Goal: Task Accomplishment & Management: Use online tool/utility

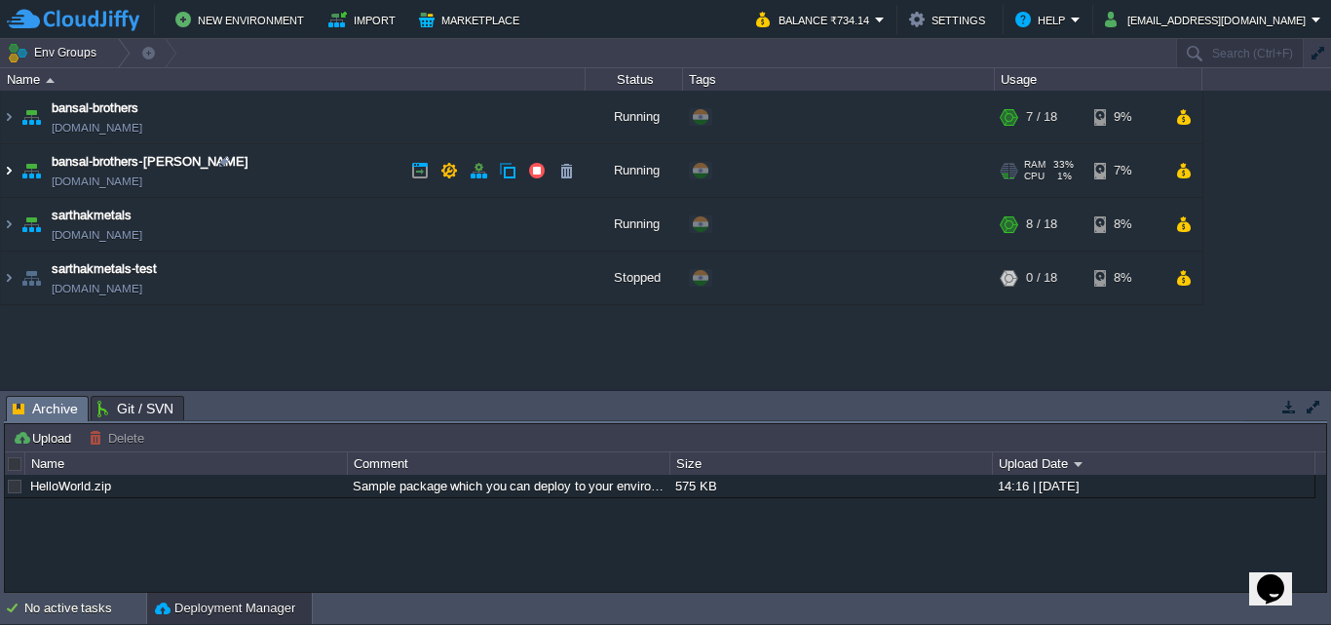
click at [12, 167] on img at bounding box center [9, 170] width 16 height 53
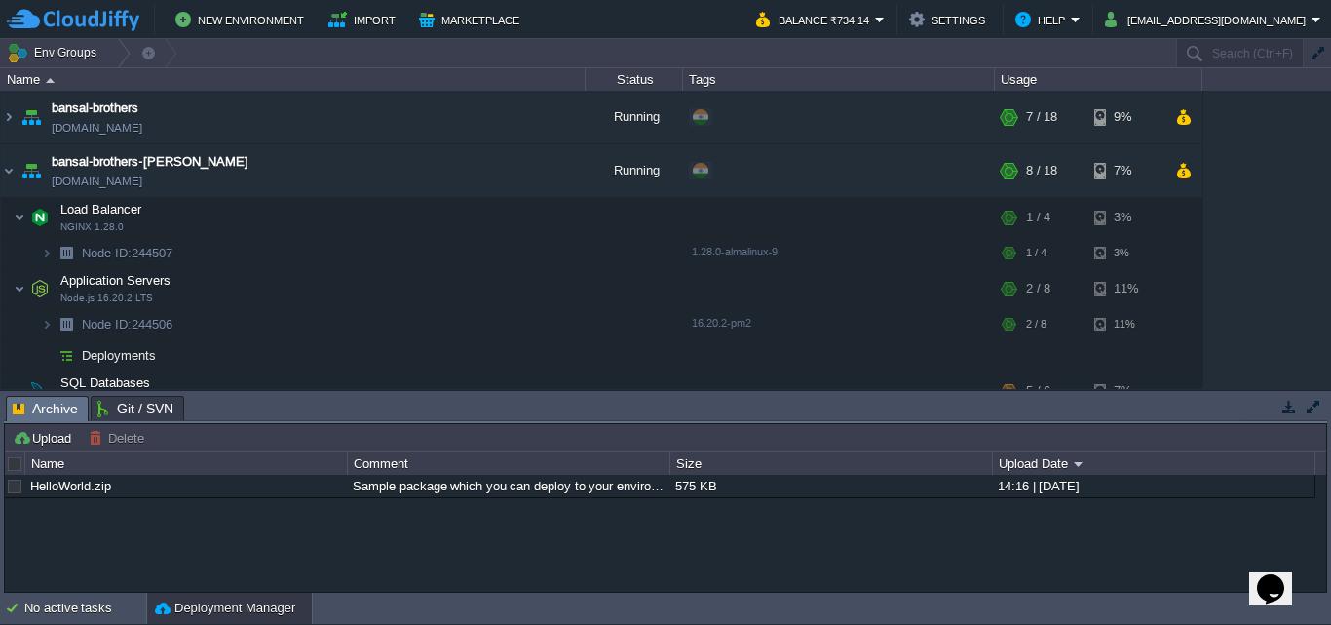
click at [897, 554] on div "HelloWorld.zip Sample package which you can deploy to your environment. Feel fr…" at bounding box center [665, 533] width 1321 height 116
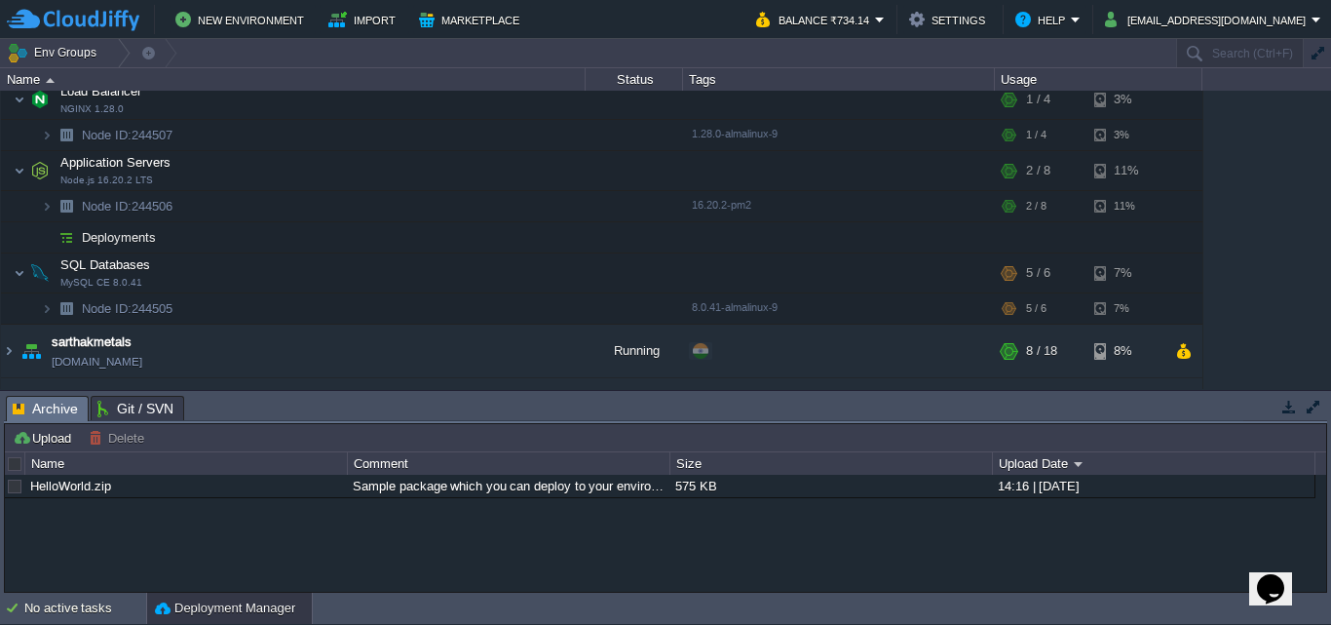
scroll to position [161, 0]
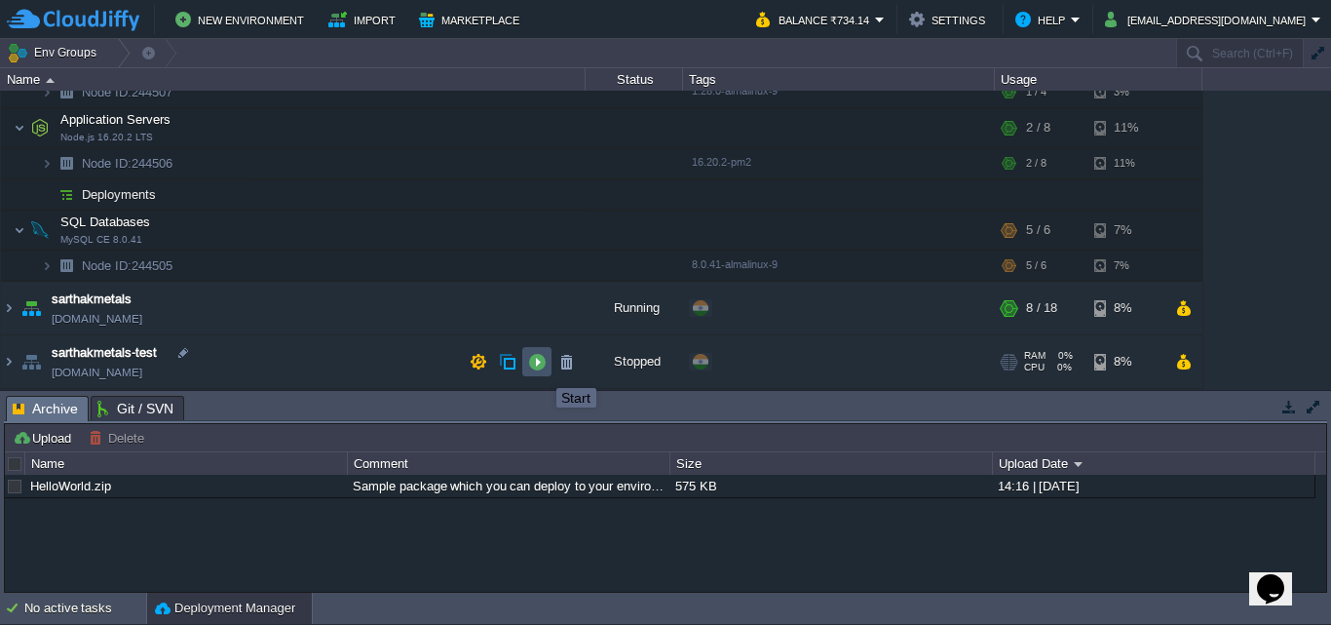
click at [542, 370] on button "button" at bounding box center [537, 362] width 18 height 18
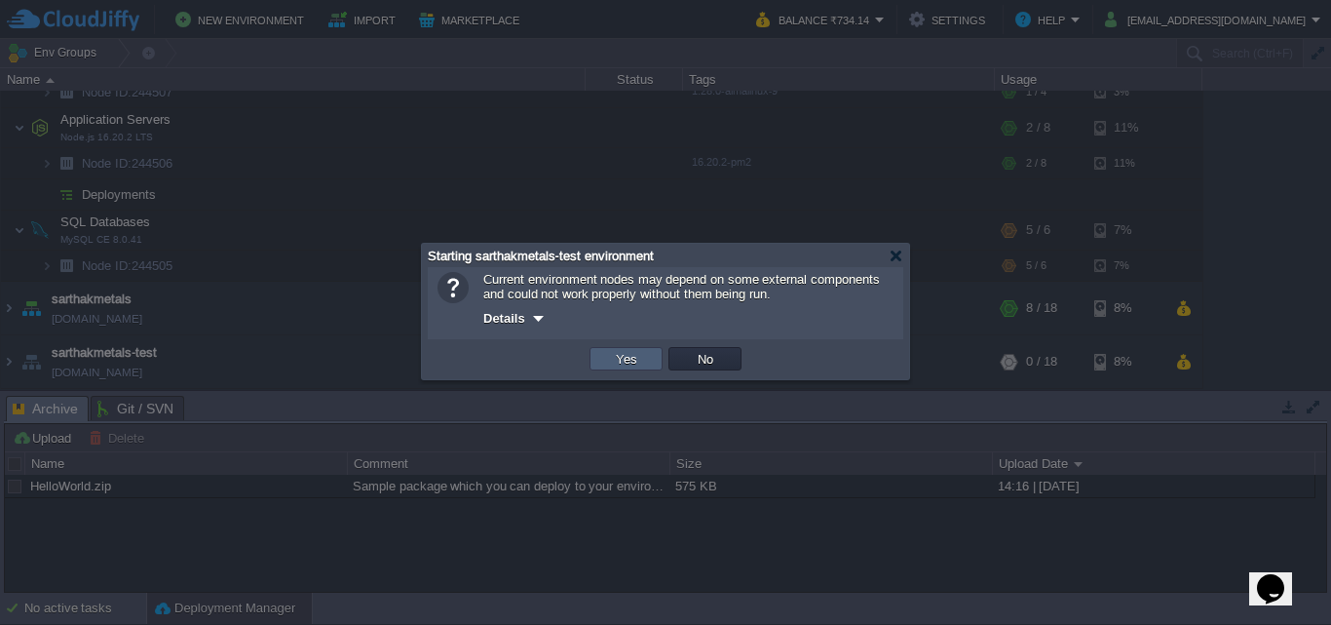
click at [642, 361] on td "Yes" at bounding box center [626, 358] width 73 height 23
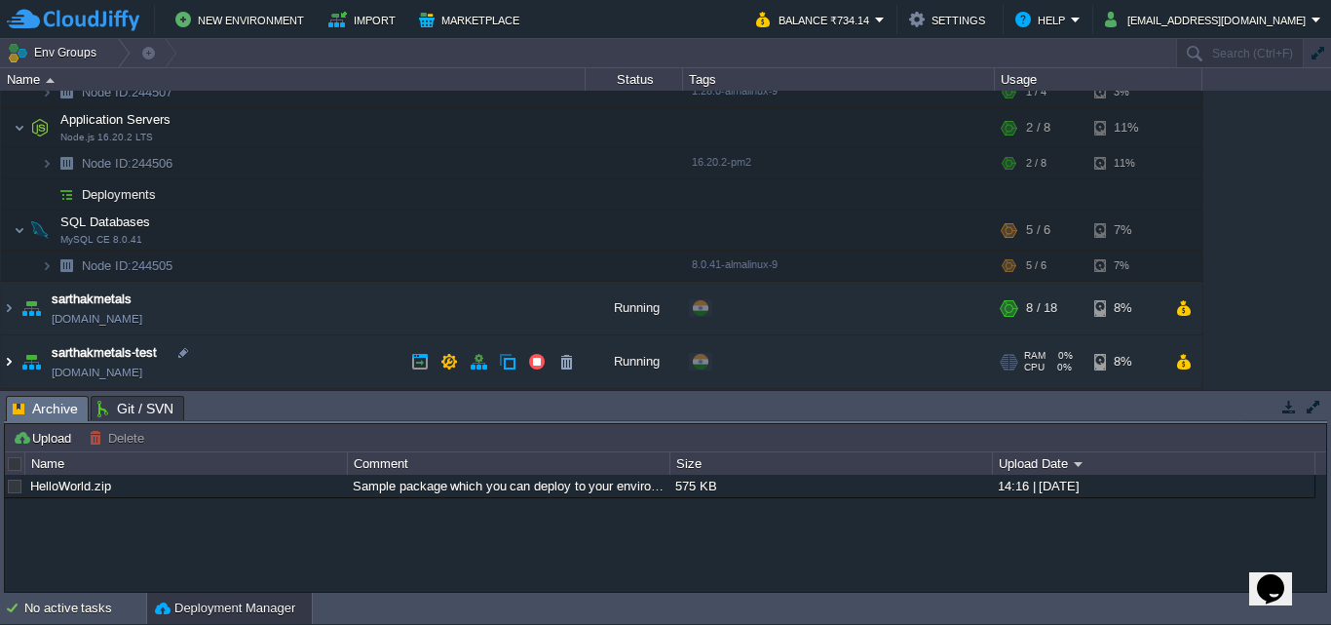
click at [10, 364] on img at bounding box center [9, 361] width 16 height 53
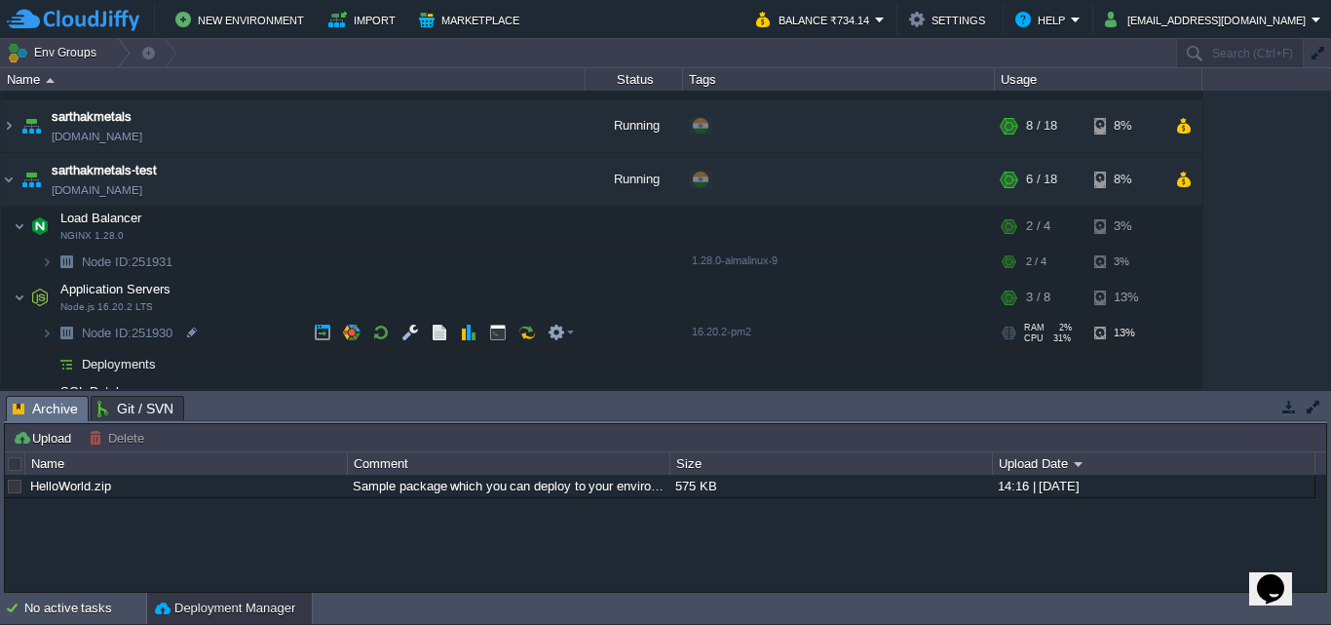
scroll to position [342, 0]
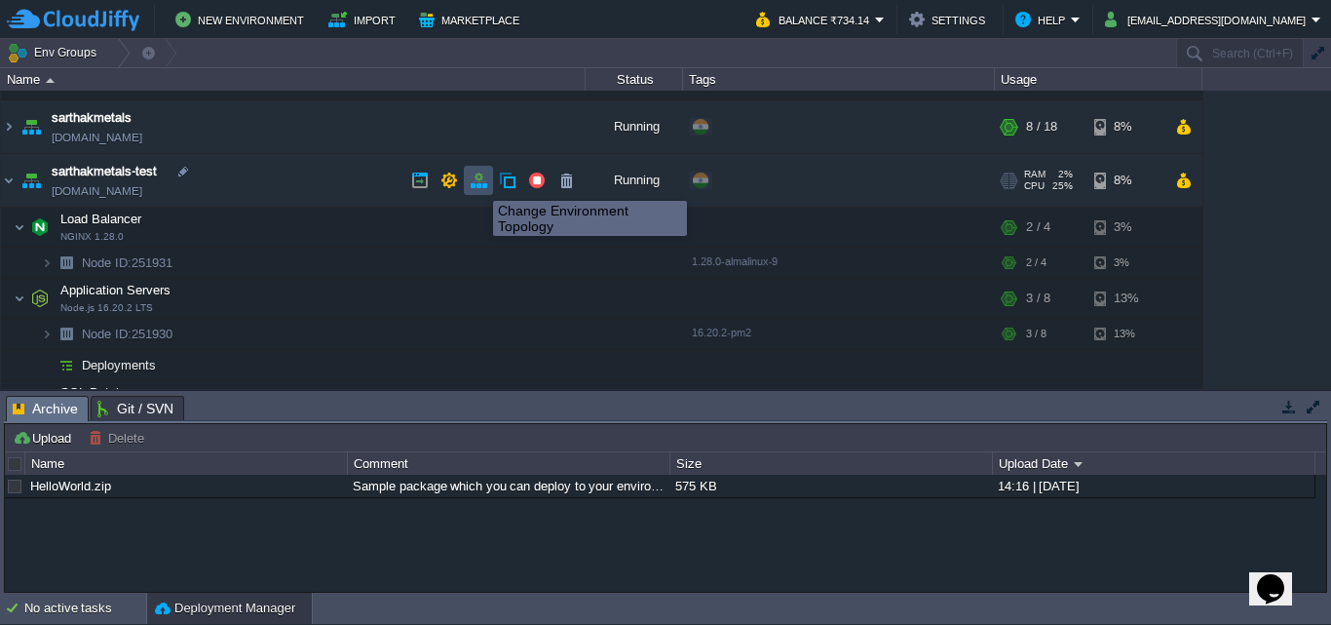
click at [477, 182] on button "button" at bounding box center [479, 181] width 18 height 18
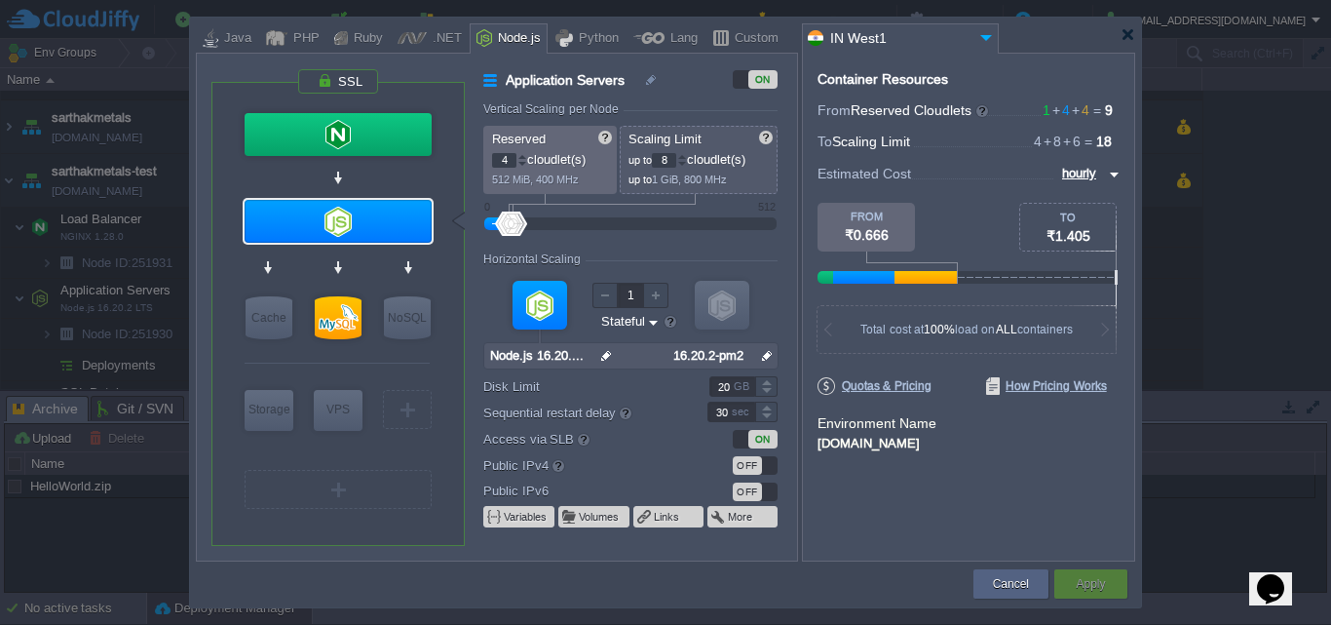
type input "NGINX 1.28.0"
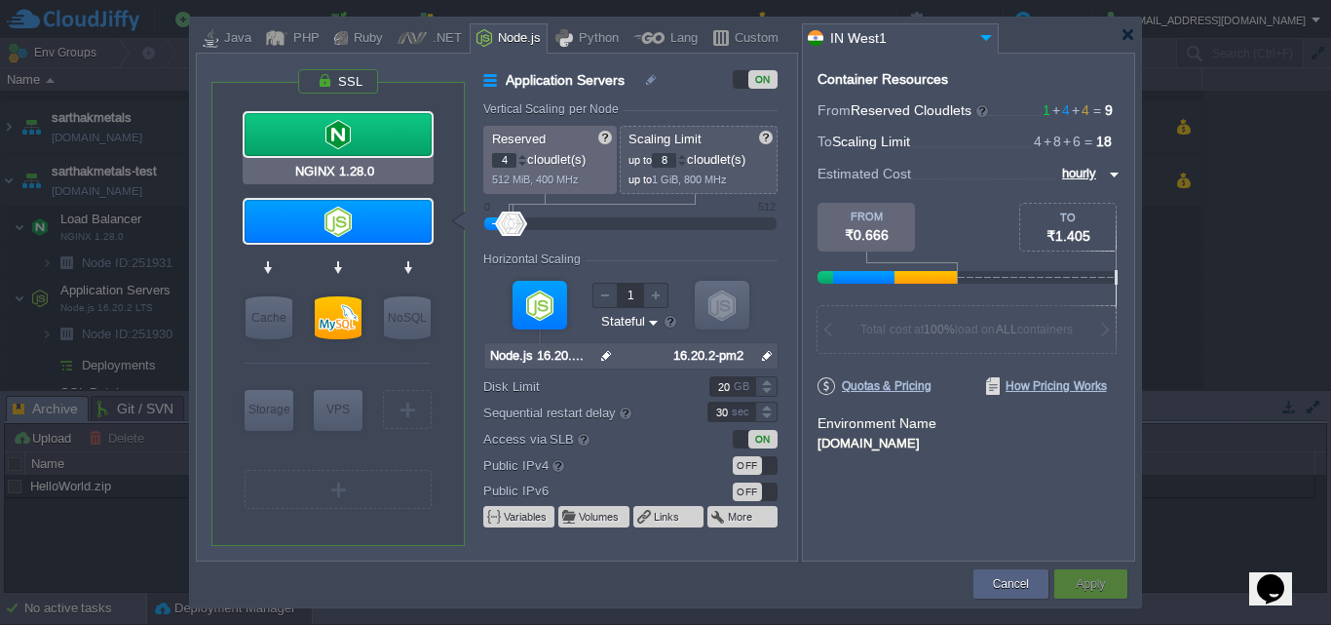
click at [372, 171] on input "NGINX 1.28.0" at bounding box center [338, 171] width 94 height 19
click at [401, 169] on div "NGINX 1.28.0" at bounding box center [338, 171] width 191 height 25
click at [316, 147] on div at bounding box center [338, 134] width 187 height 43
type input "Load Balancer"
type input "1"
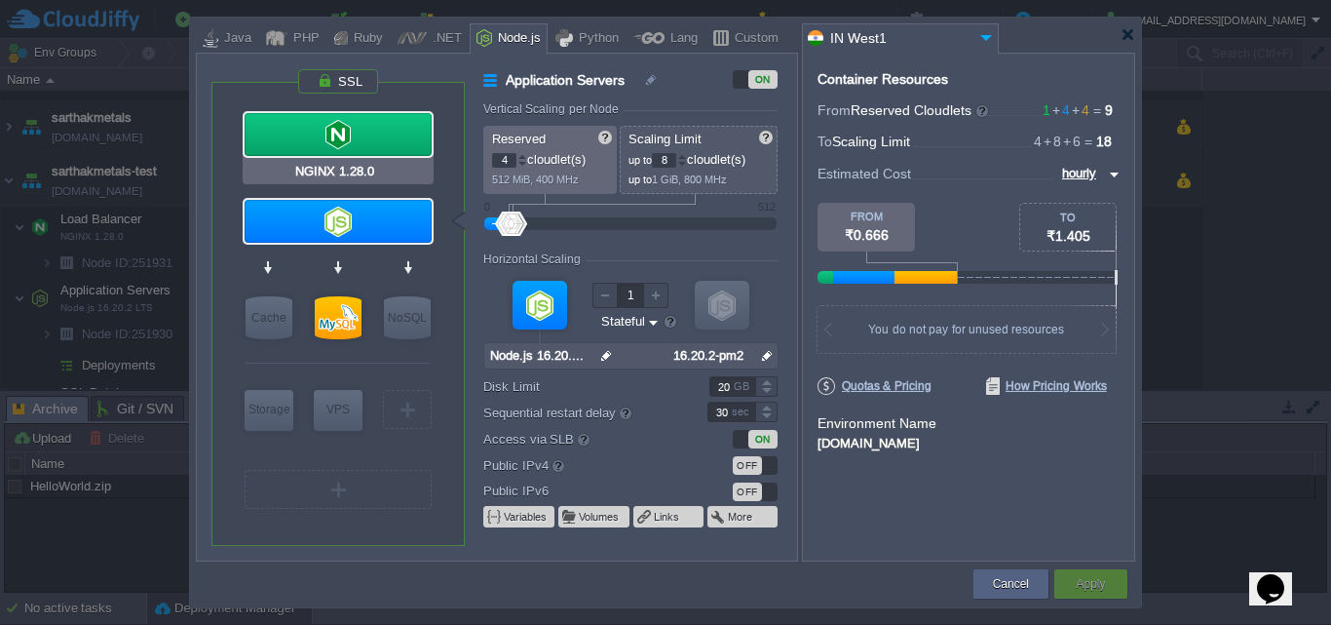
type input "4"
type input "NGINX 1.28.0"
type input "null"
type input "1.28.0-almalin..."
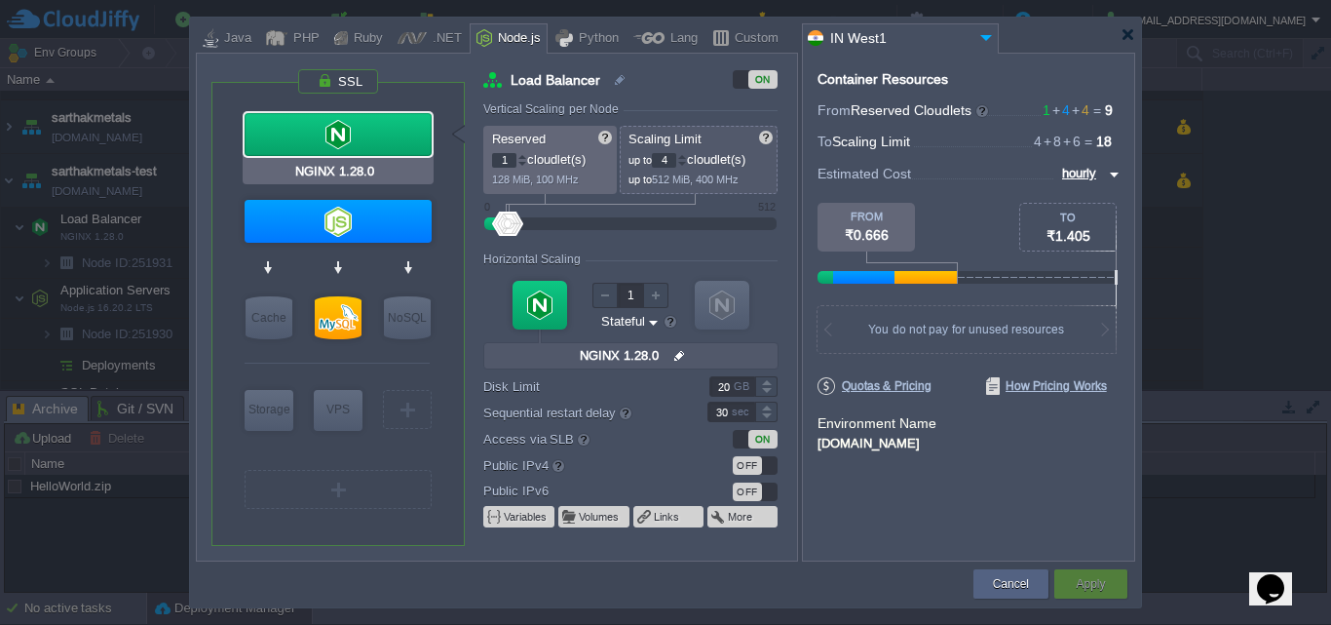
click at [316, 147] on div at bounding box center [338, 134] width 187 height 43
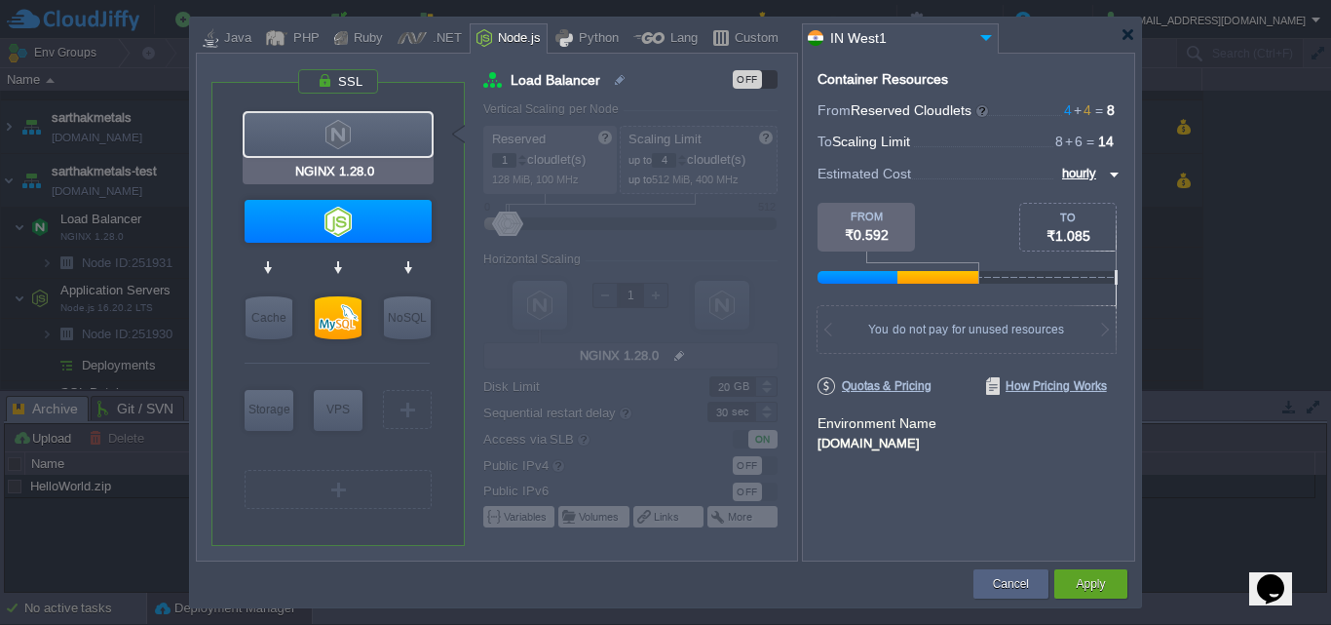
click at [316, 147] on div at bounding box center [338, 134] width 187 height 43
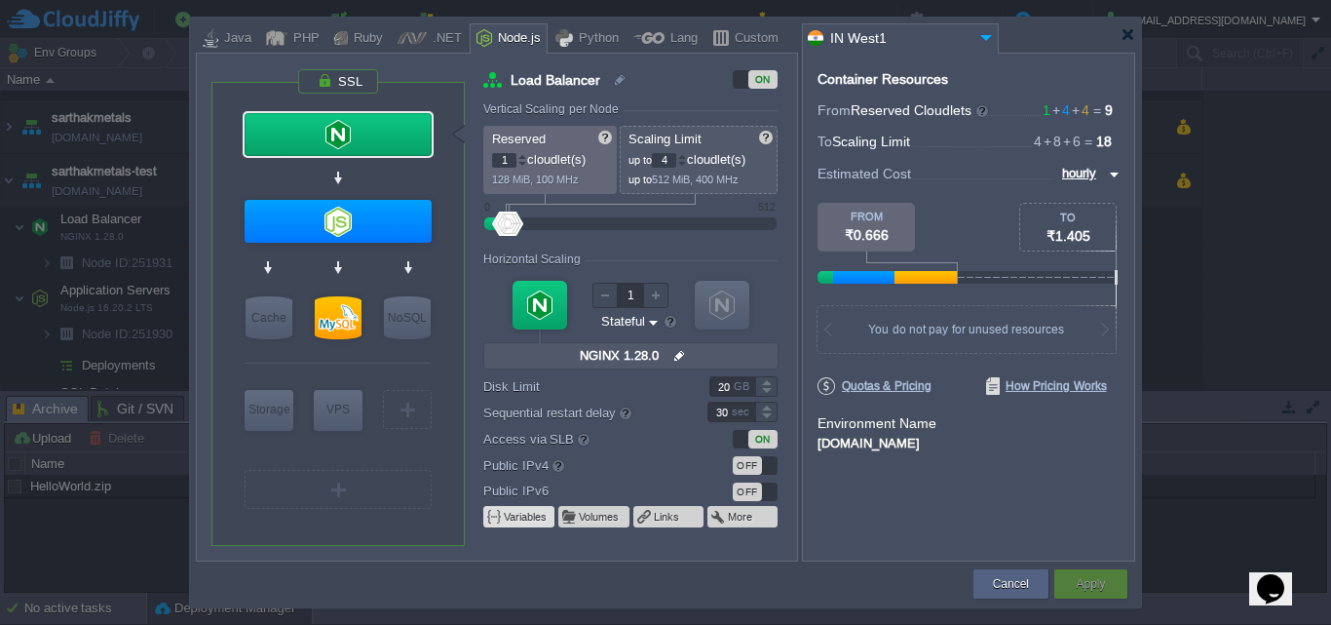
click at [524, 522] on button "Variables" at bounding box center [526, 517] width 45 height 16
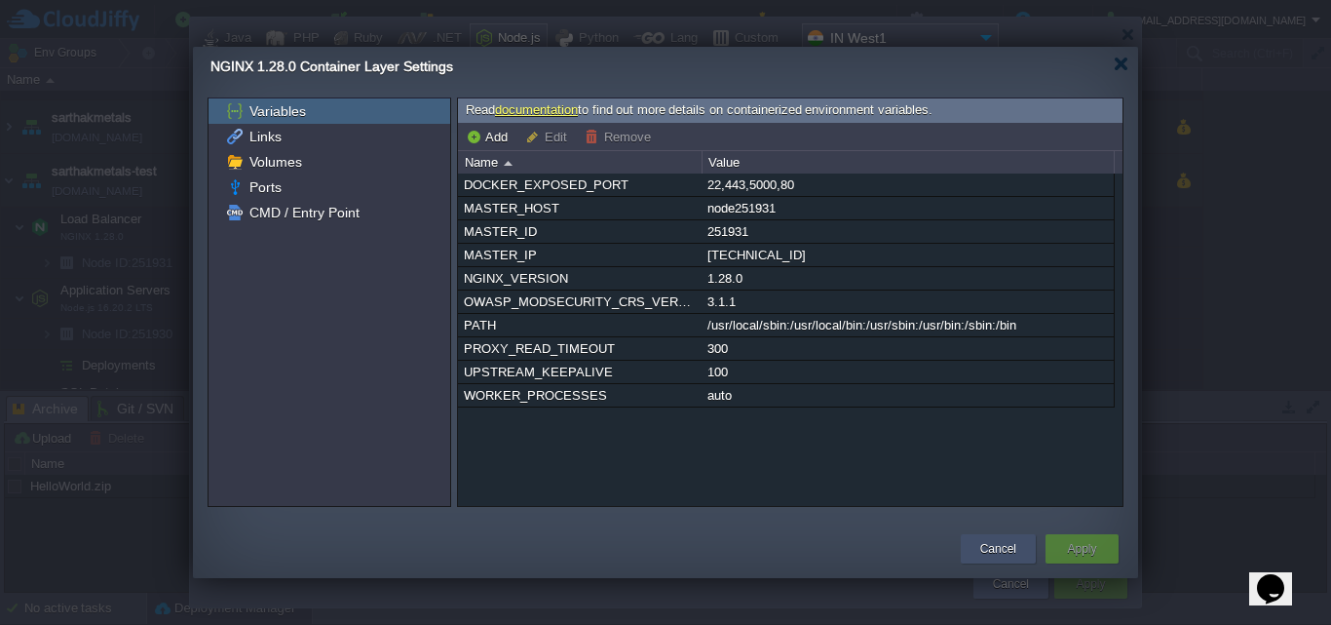
click at [1003, 547] on button "Cancel" at bounding box center [998, 548] width 36 height 19
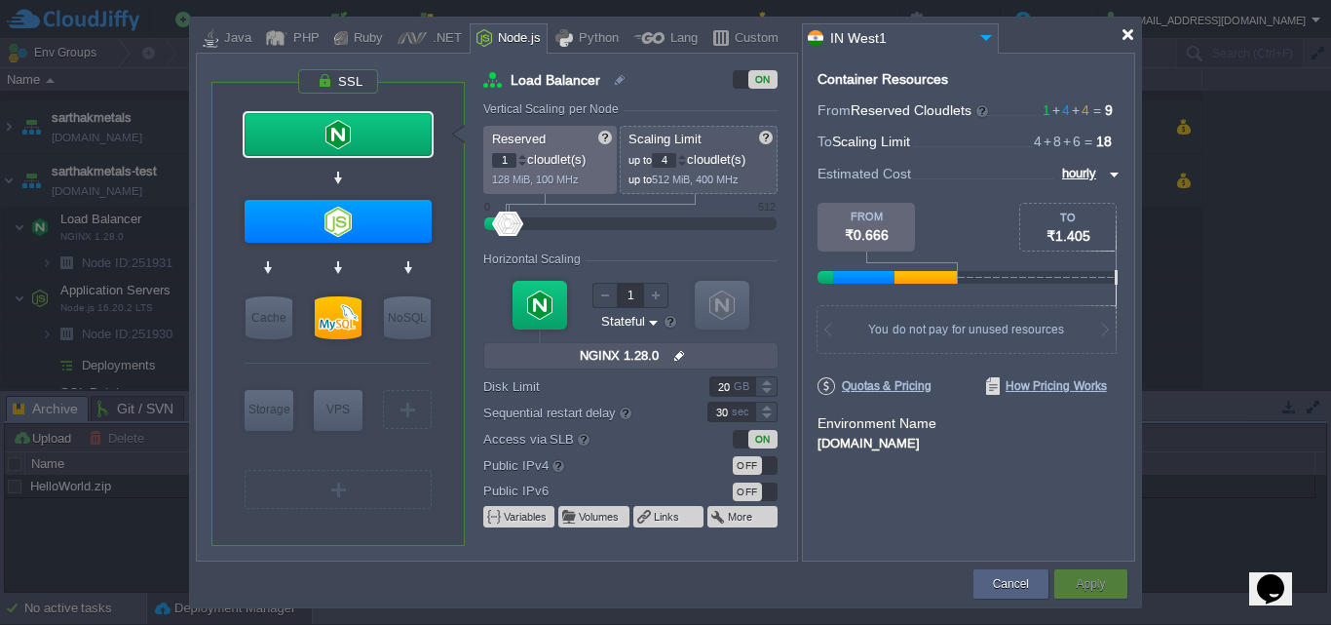
click at [1129, 38] on div at bounding box center [1128, 34] width 15 height 15
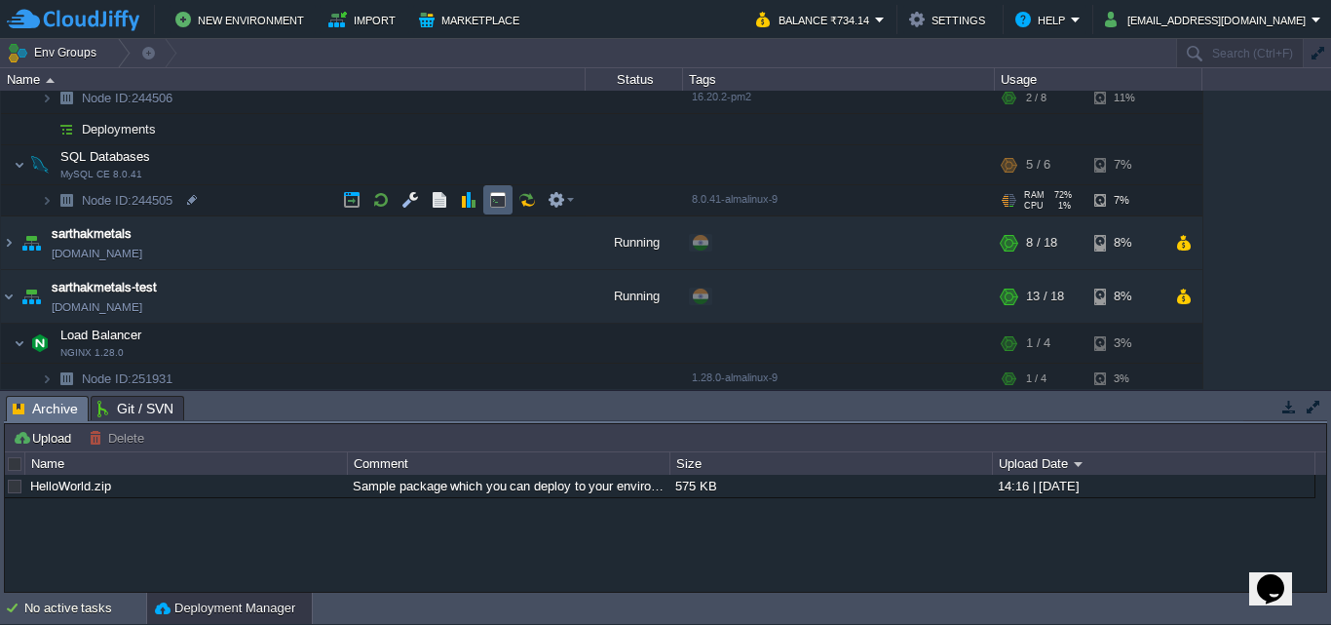
scroll to position [0, 0]
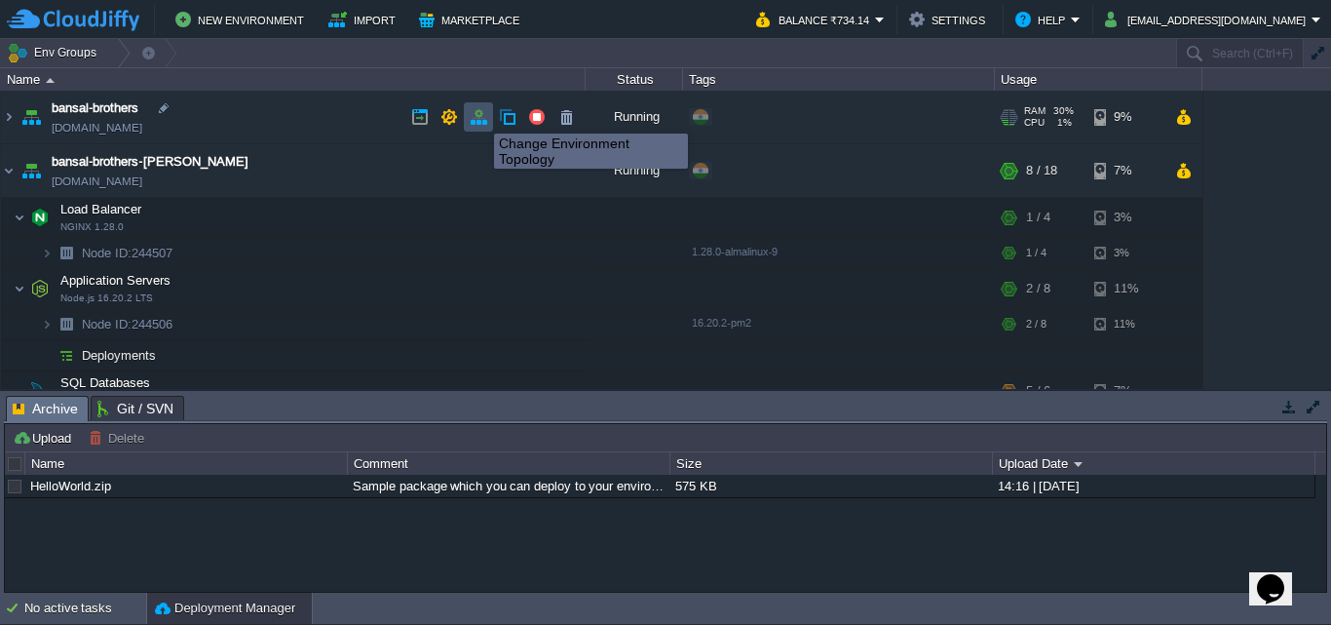
click at [479, 116] on button "button" at bounding box center [479, 117] width 18 height 18
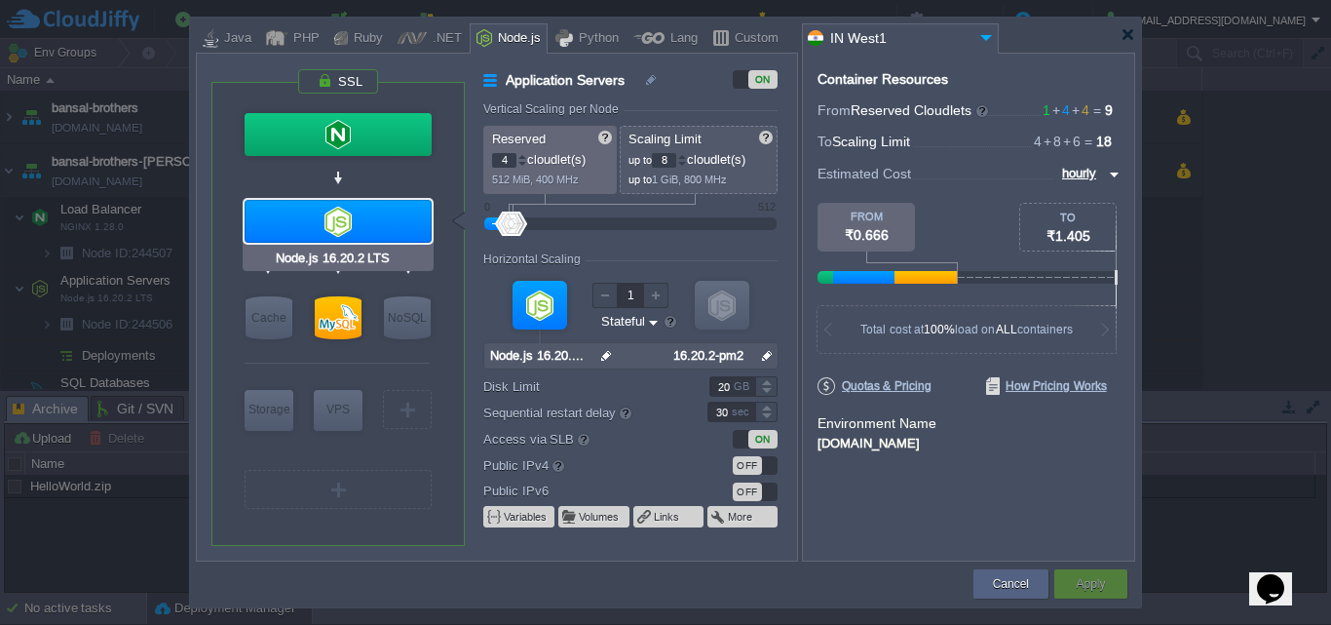
type input "NGINX 1.28.0"
click at [512, 521] on button "Variables" at bounding box center [526, 517] width 45 height 16
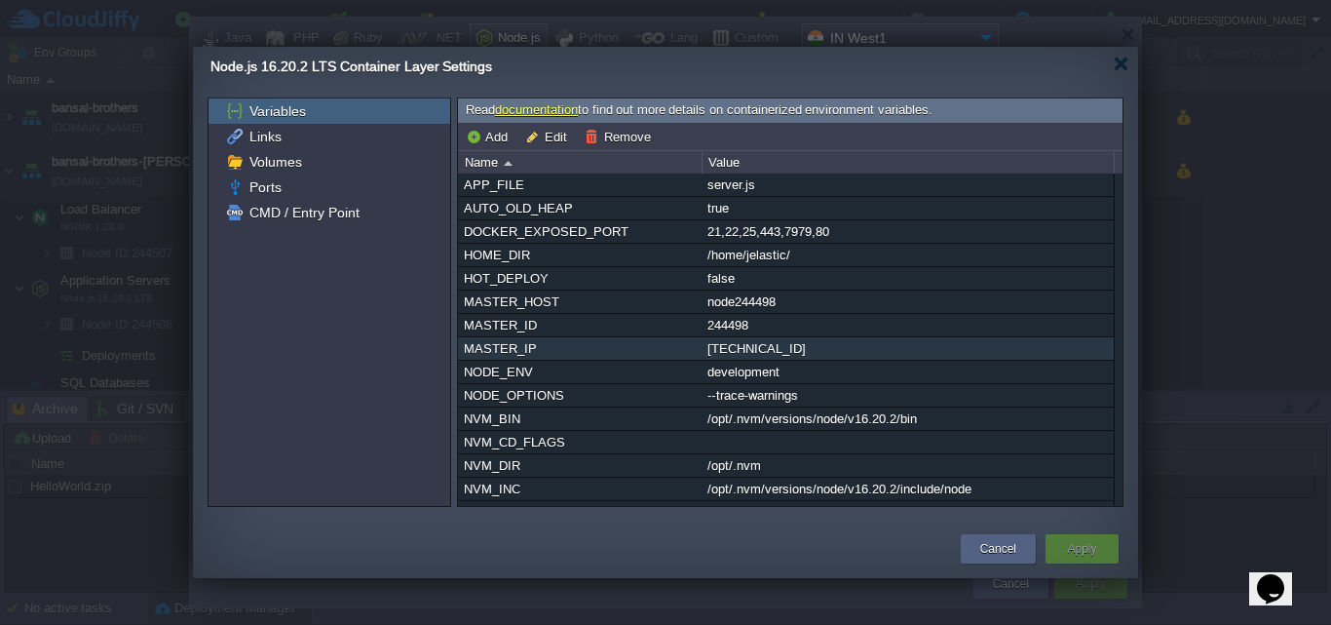
drag, startPoint x: 799, startPoint y: 352, endPoint x: 700, endPoint y: 351, distance: 99.4
click at [700, 351] on tr "MASTER_IP 192.168.16.119" at bounding box center [786, 348] width 656 height 22
click at [1125, 68] on div at bounding box center [1121, 64] width 15 height 15
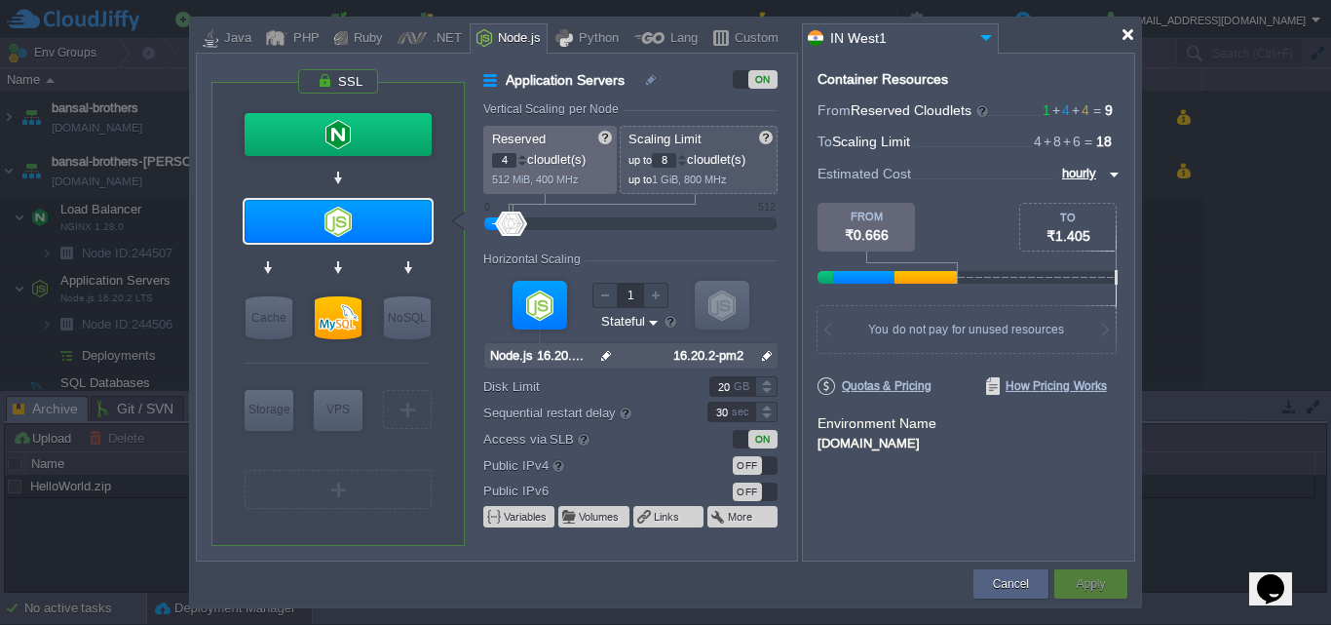
click at [1128, 35] on div at bounding box center [1128, 34] width 15 height 15
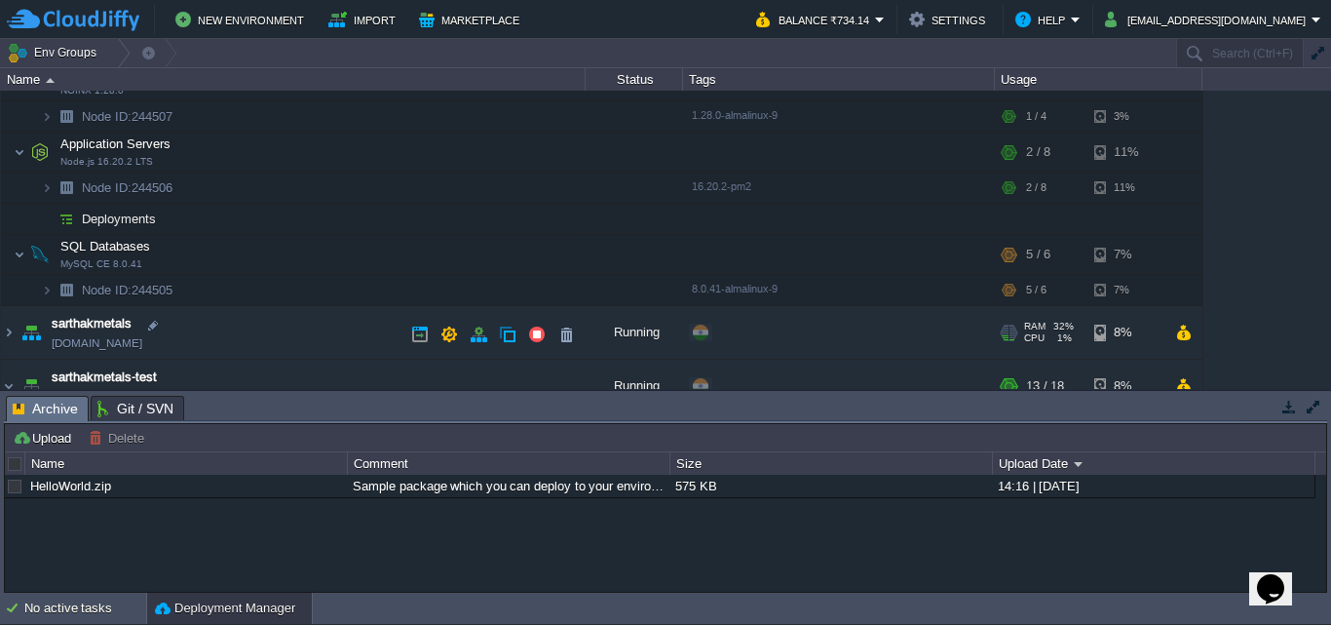
scroll to position [187, 0]
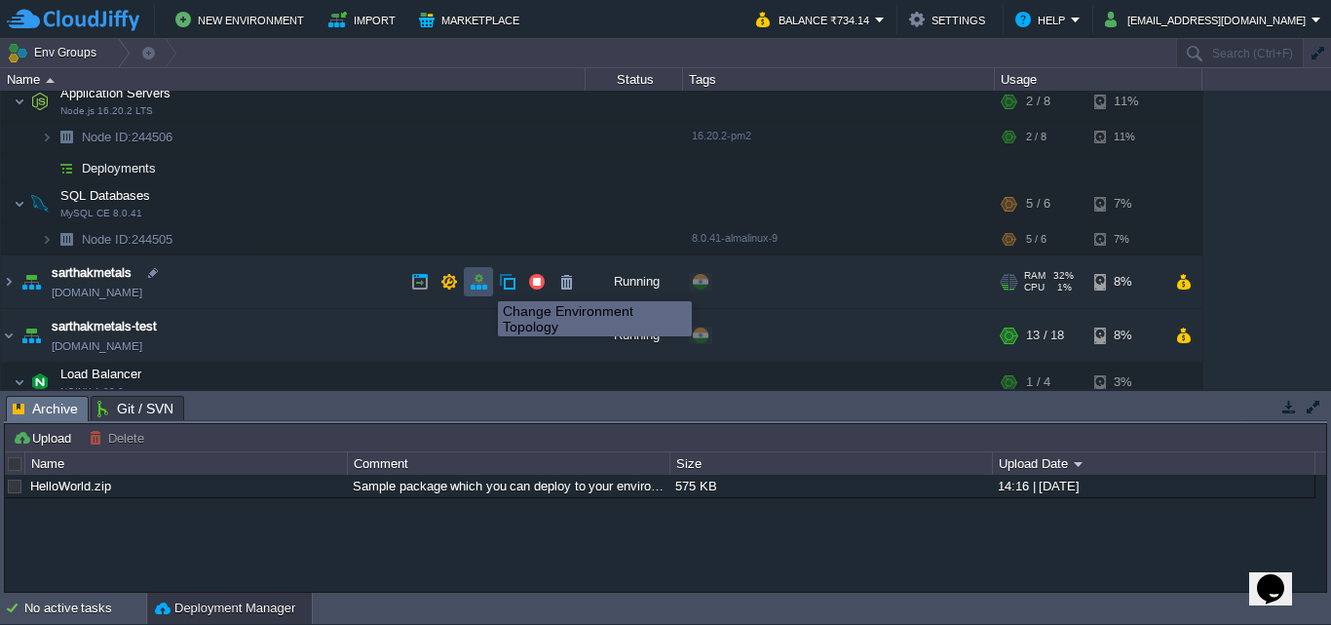
click at [483, 284] on button "button" at bounding box center [479, 282] width 18 height 18
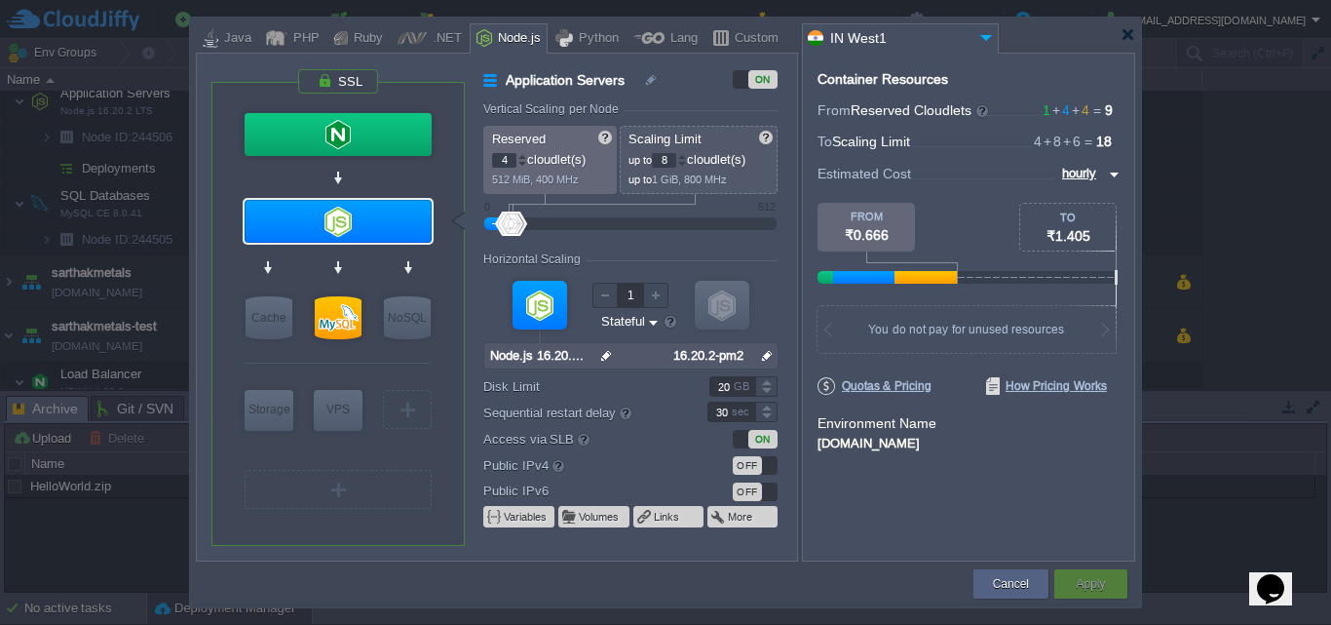
type input "NGINX 1.28.0"
click at [523, 515] on button "Variables" at bounding box center [526, 517] width 45 height 16
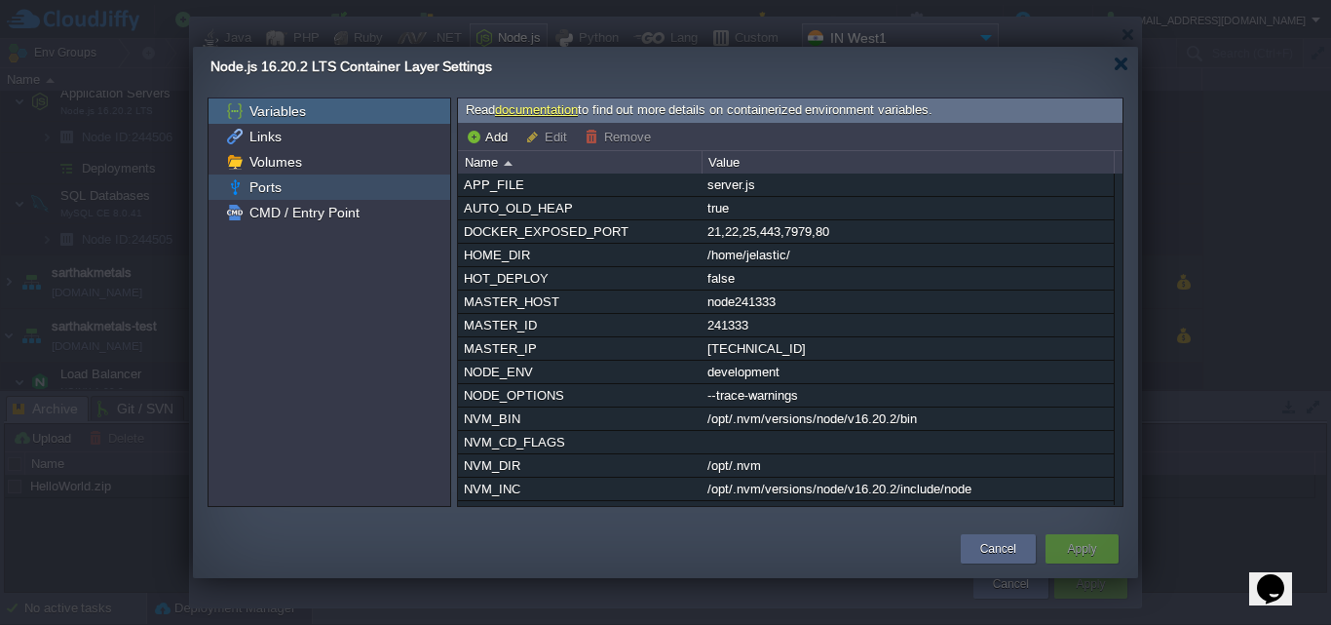
click at [326, 189] on div "Ports" at bounding box center [330, 186] width 242 height 25
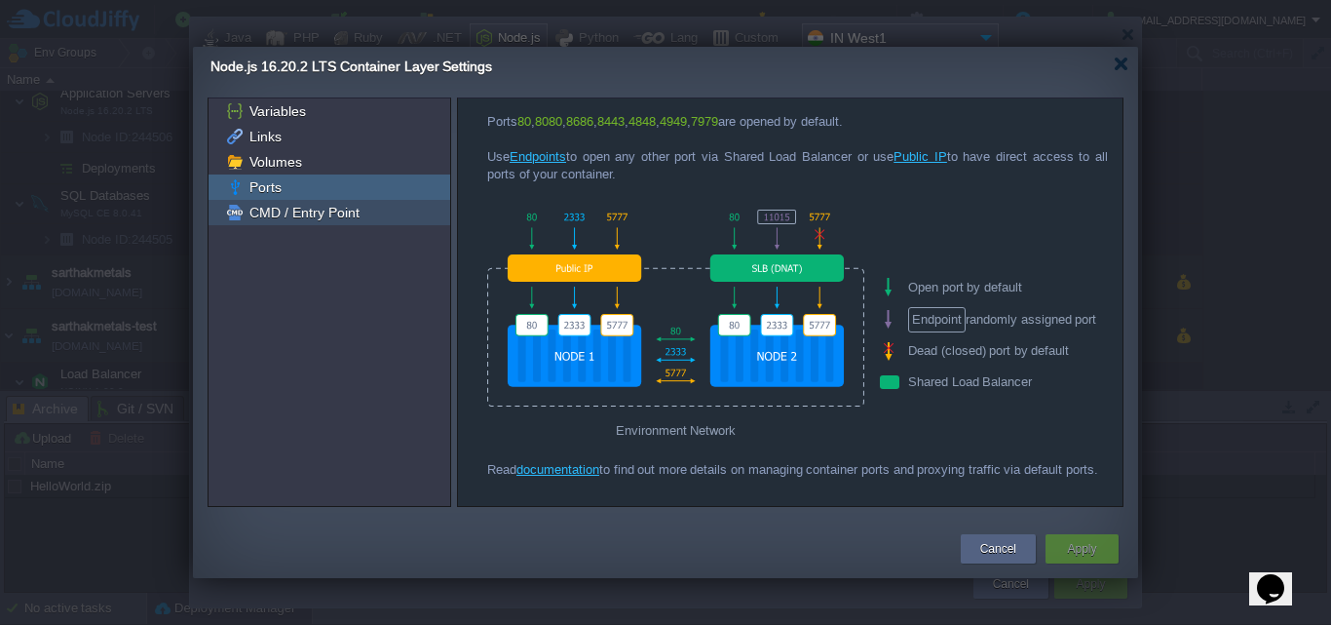
click at [292, 224] on div "CMD / Entry Point" at bounding box center [330, 212] width 242 height 25
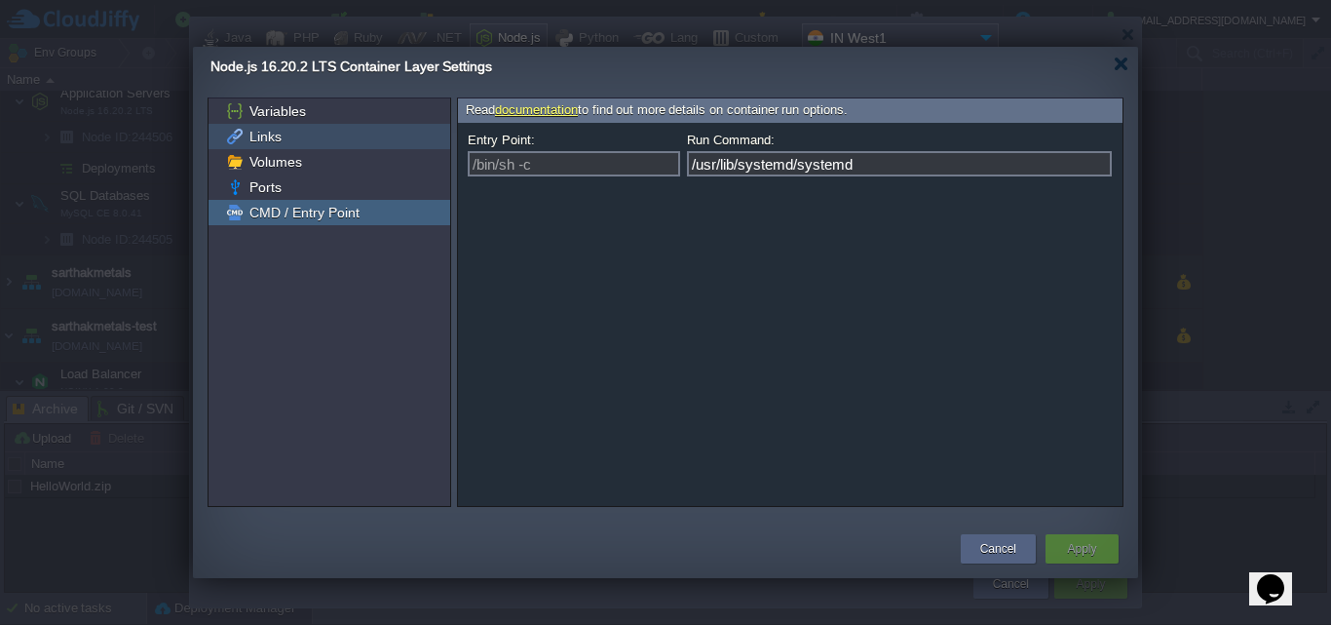
click at [290, 142] on div "Links" at bounding box center [330, 136] width 242 height 25
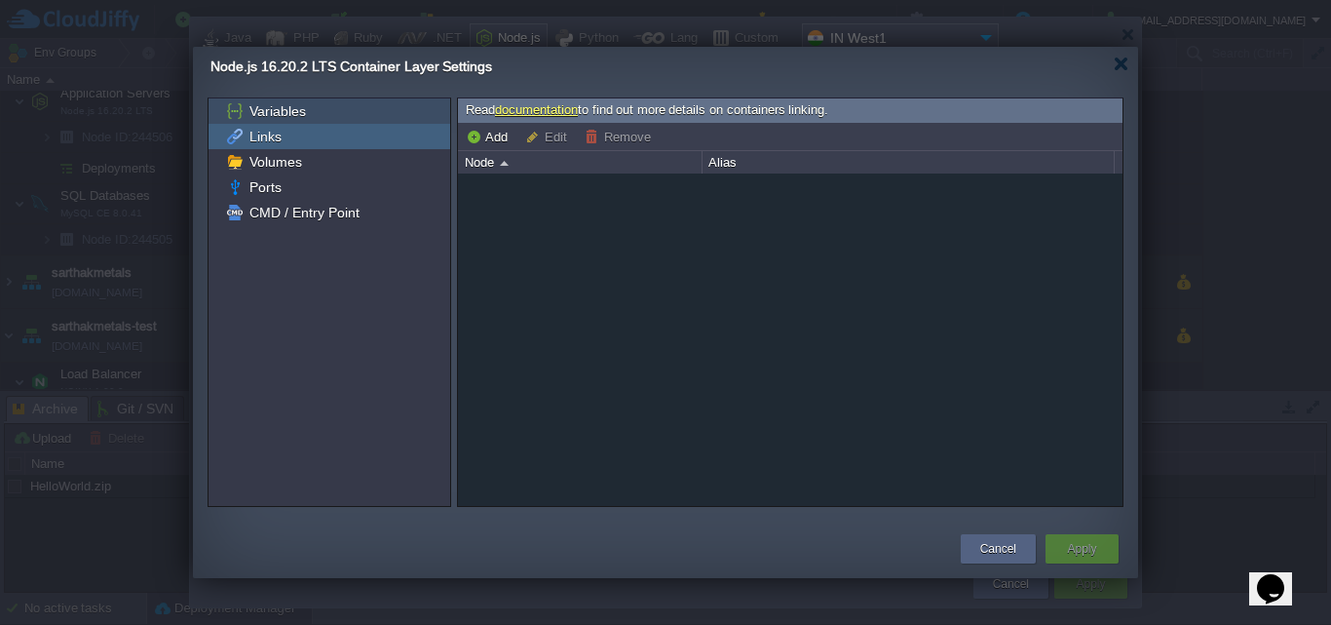
click at [309, 115] on div "Variables" at bounding box center [330, 110] width 242 height 25
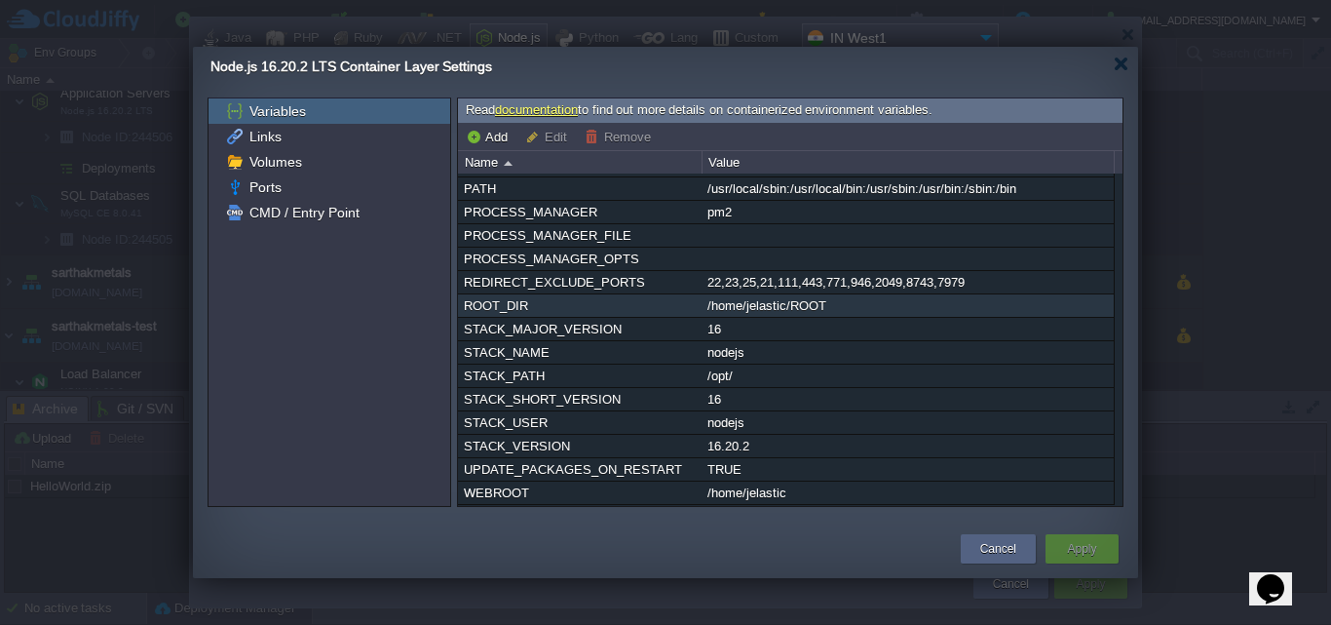
scroll to position [0, 0]
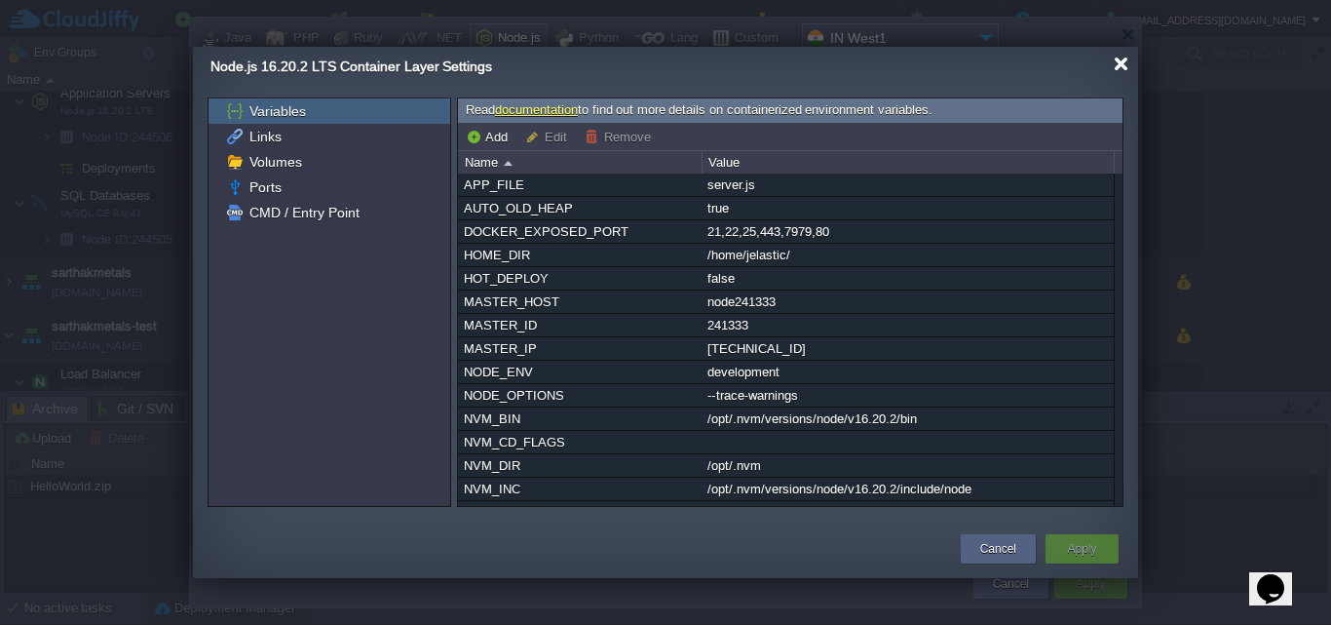
click at [1121, 62] on div at bounding box center [1121, 64] width 15 height 15
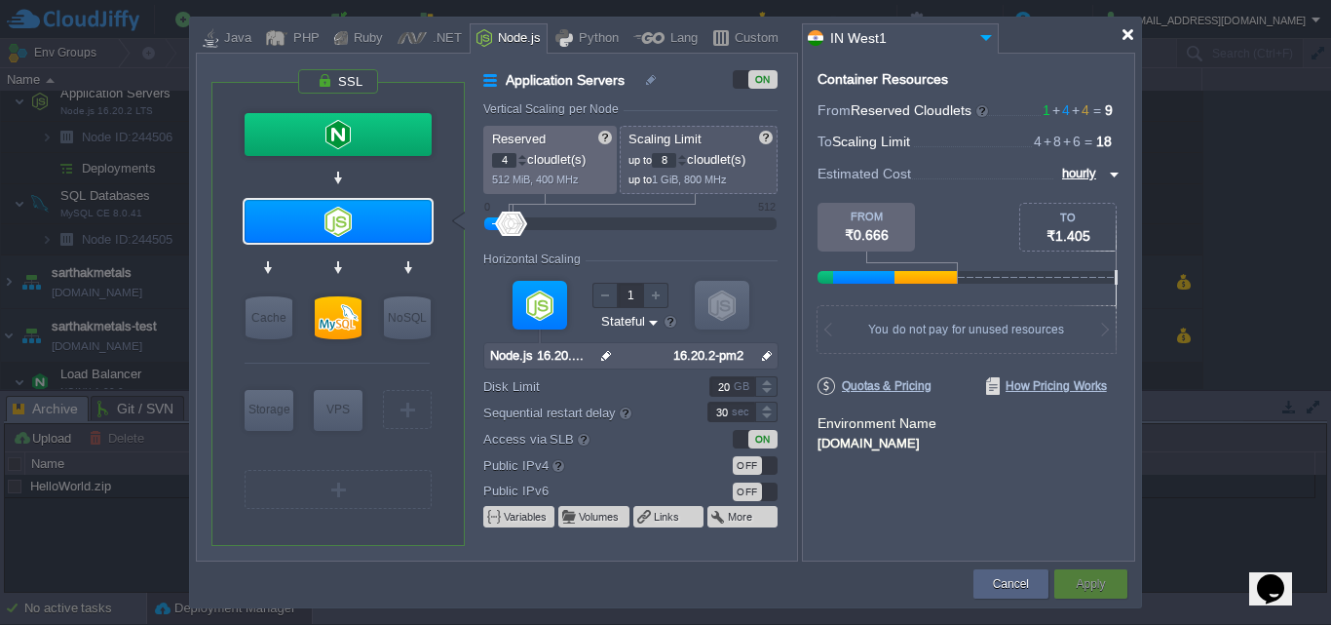
click at [1131, 33] on div at bounding box center [1128, 34] width 15 height 15
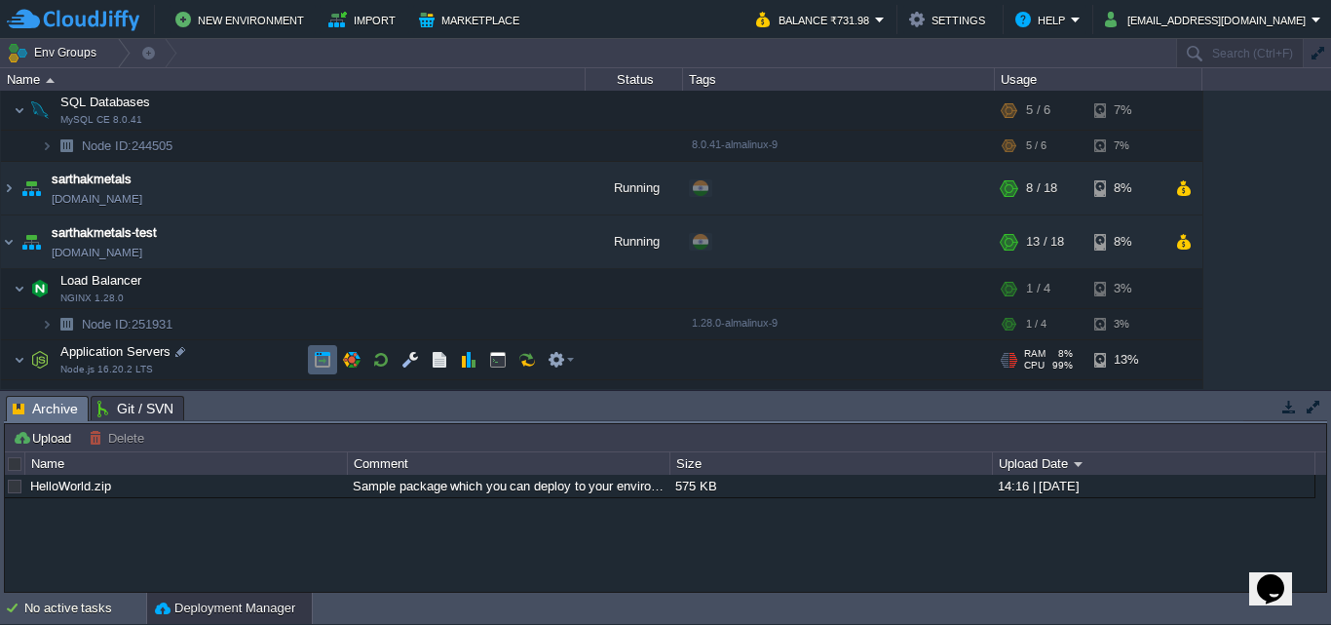
scroll to position [286, 0]
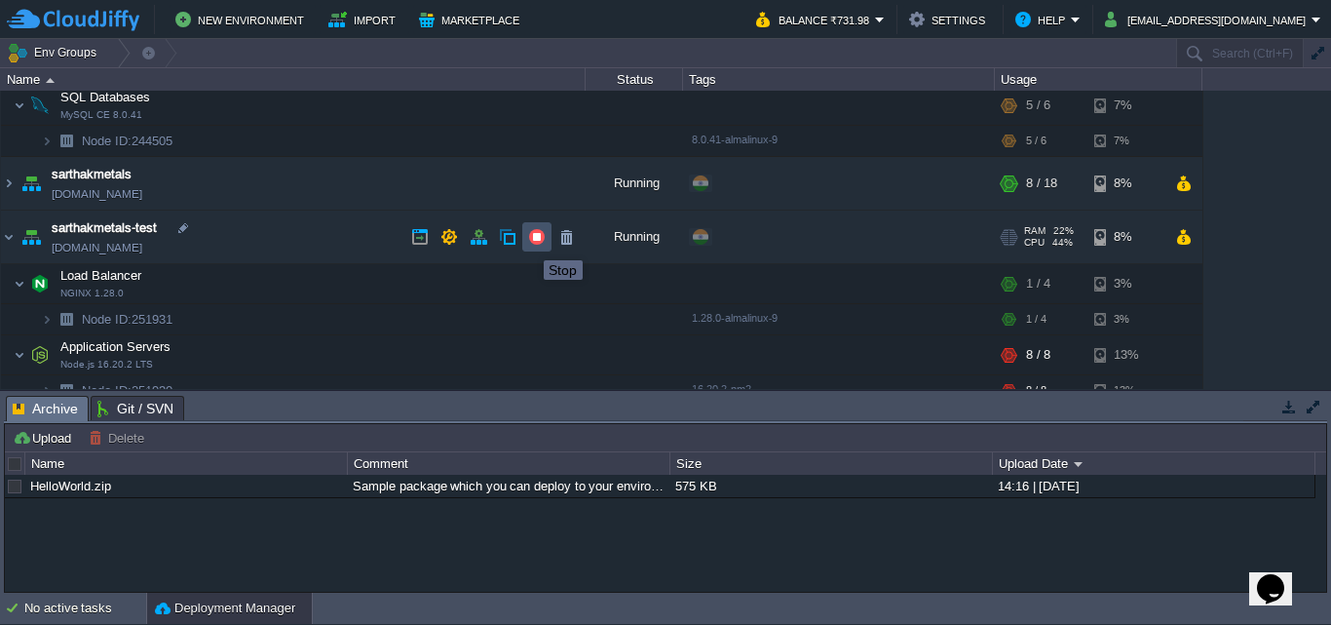
click at [529, 243] on button "button" at bounding box center [537, 237] width 18 height 18
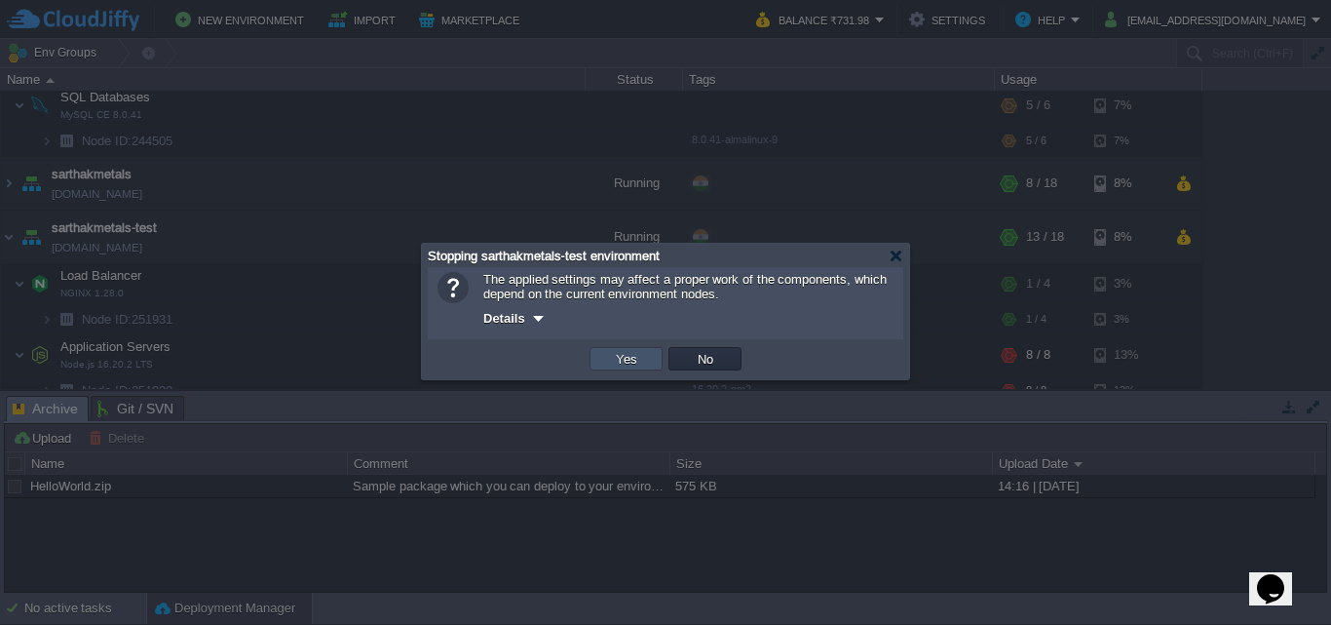
click at [630, 366] on button "Yes" at bounding box center [626, 359] width 33 height 18
